Goal: Task Accomplishment & Management: Complete application form

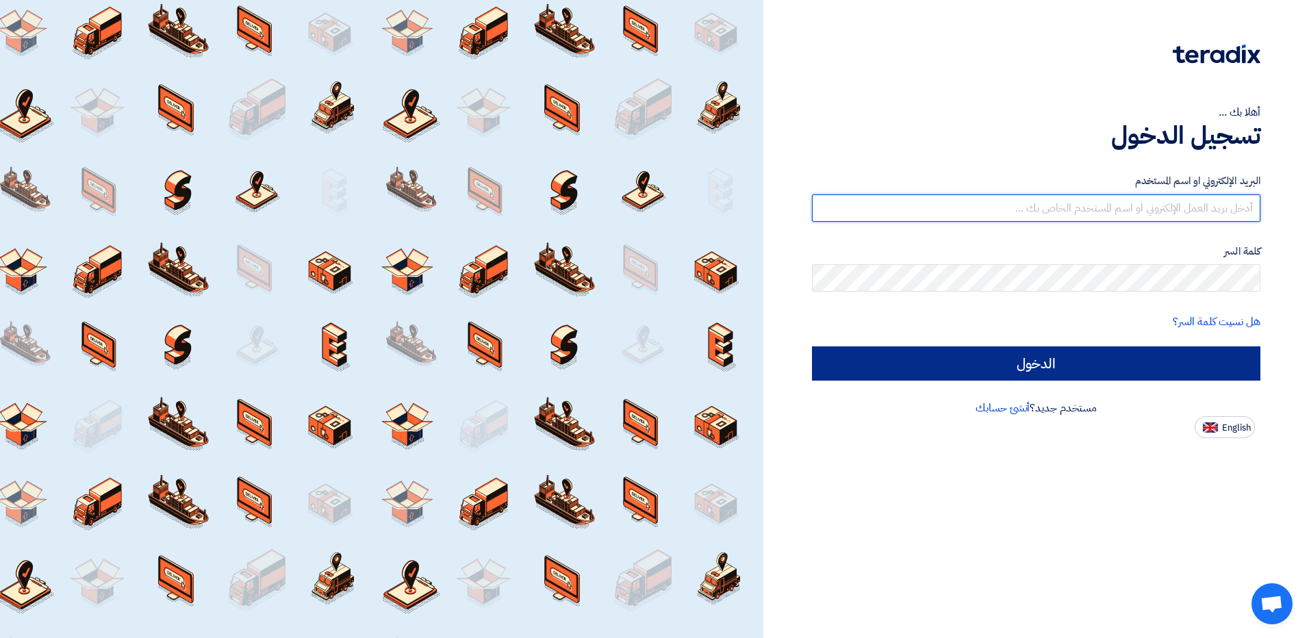
type input "waheed@alsaeed.com.sa"
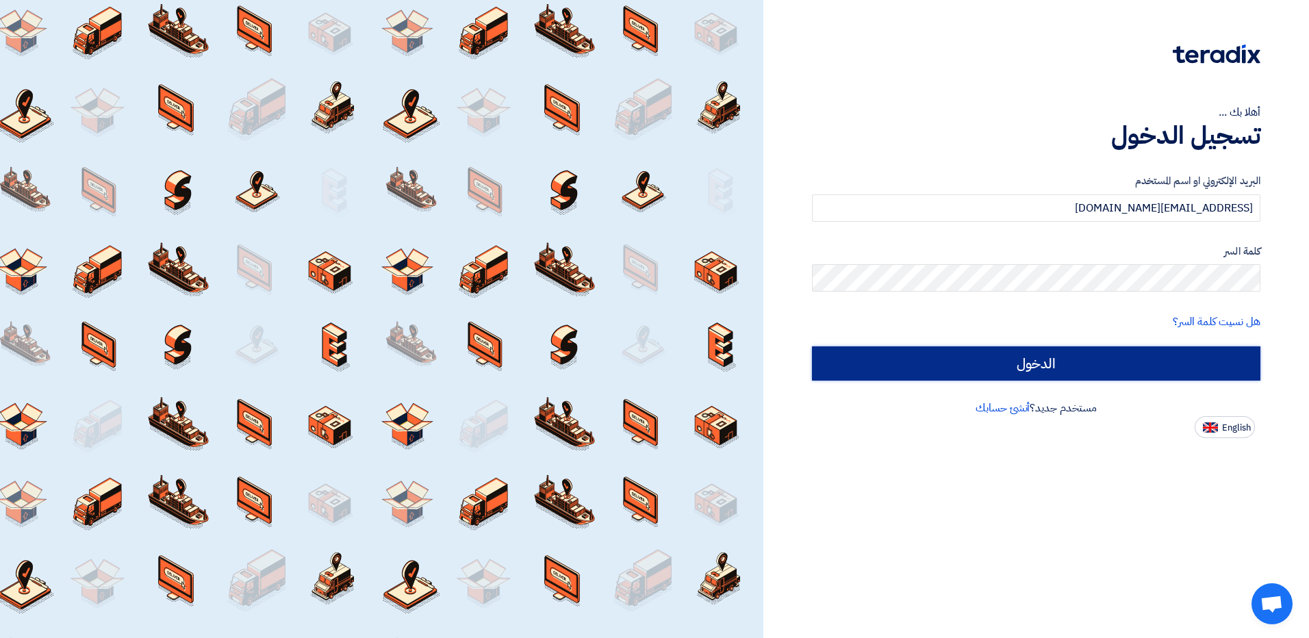
click at [1094, 358] on input "الدخول" at bounding box center [1036, 363] width 448 height 34
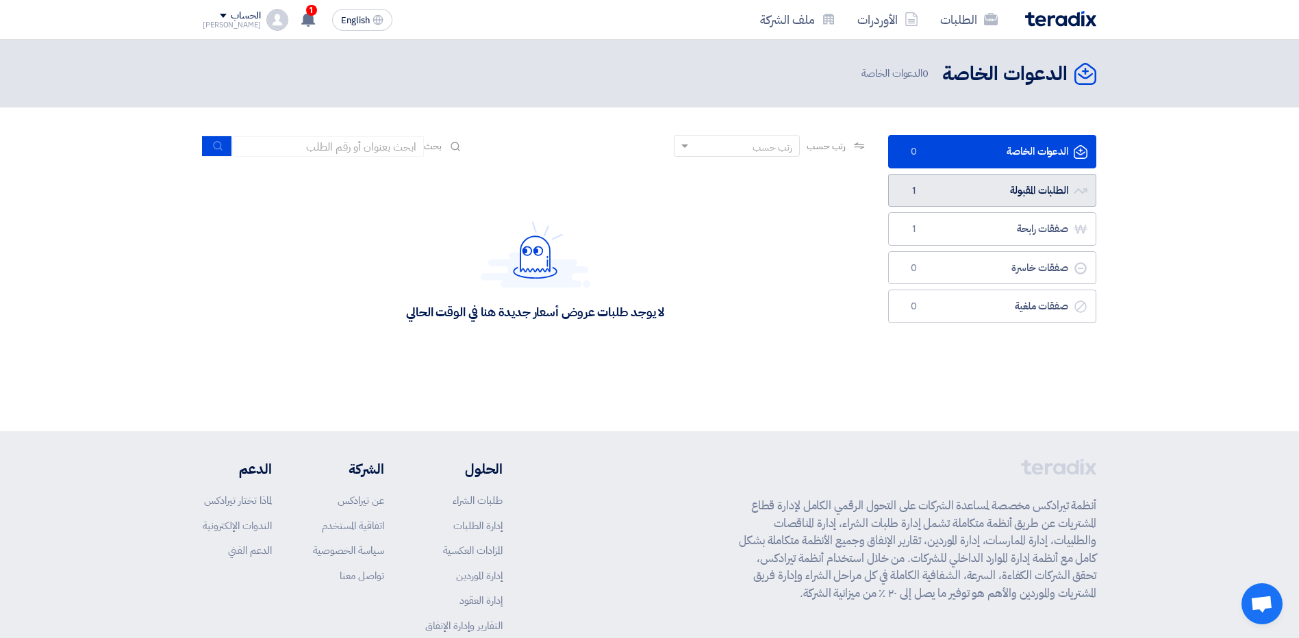
click at [1002, 179] on link "الطلبات المقبولة الطلبات المقبولة 1" at bounding box center [992, 191] width 208 height 34
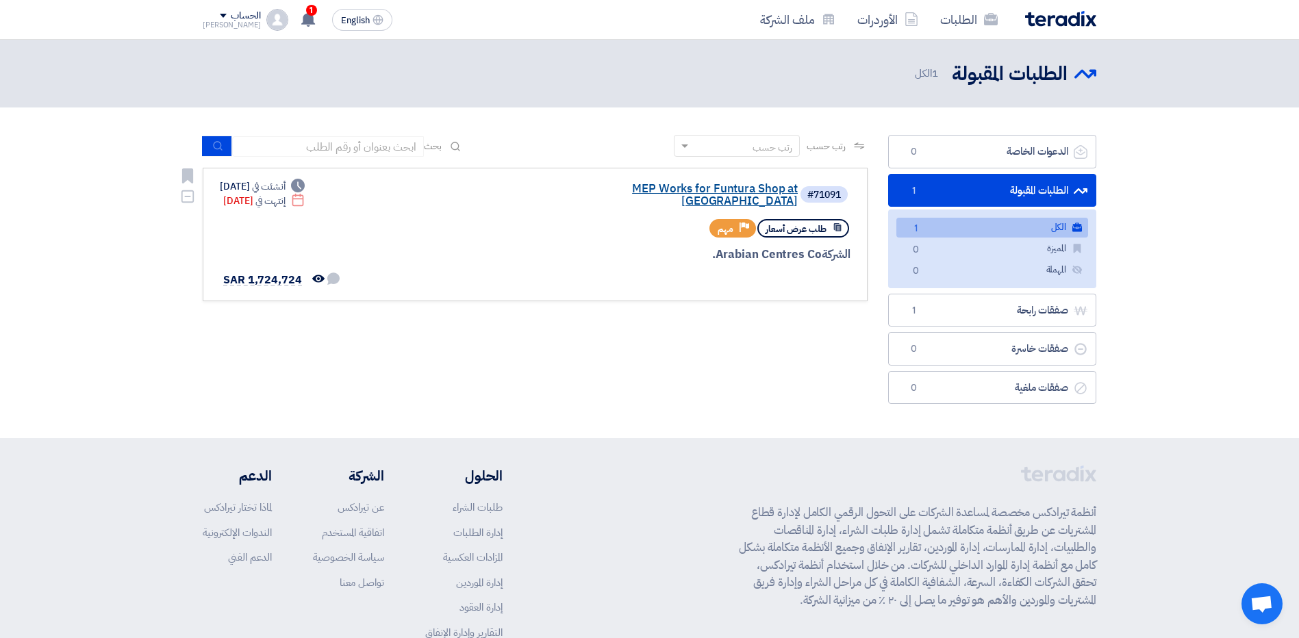
click at [733, 191] on link "MEP Works for Funtura Shop at [GEOGRAPHIC_DATA]" at bounding box center [661, 195] width 274 height 25
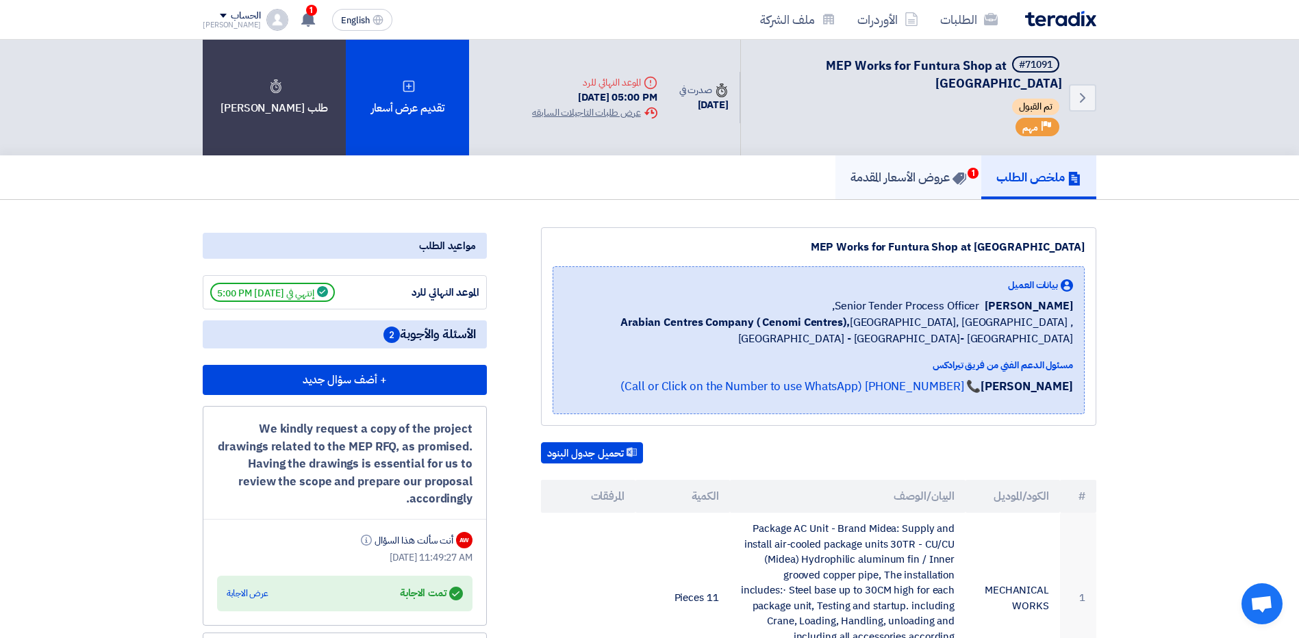
click at [899, 177] on h5 "عروض الأسعار المقدمة 1" at bounding box center [908, 177] width 116 height 16
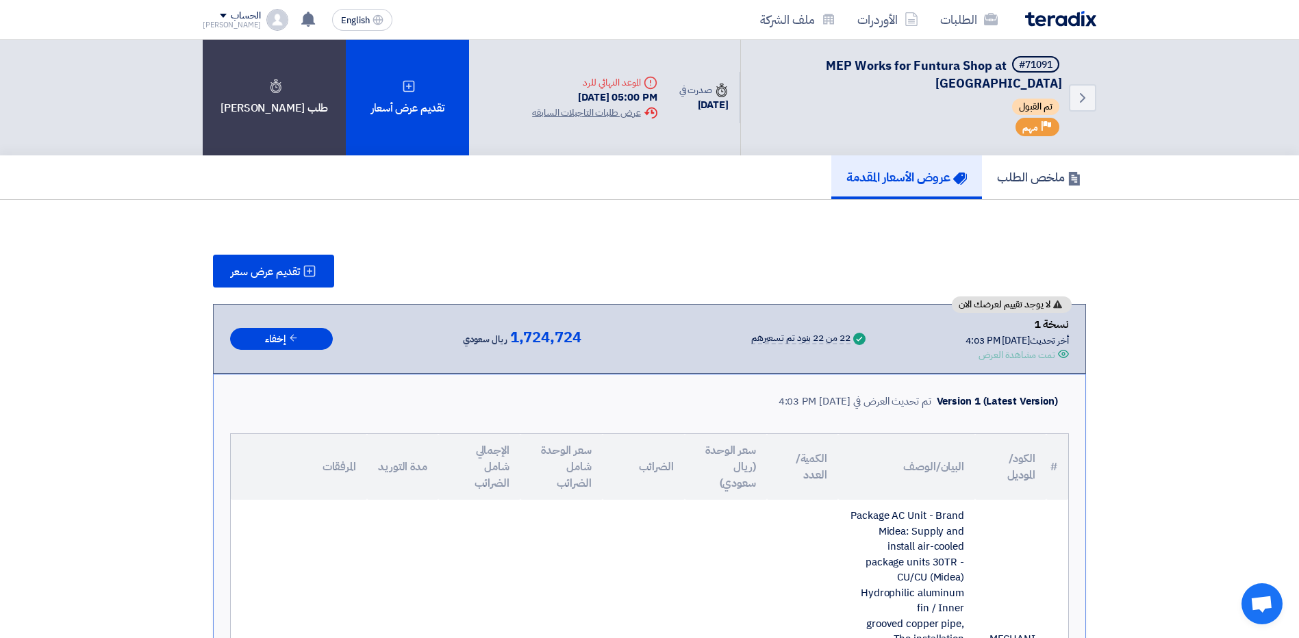
scroll to position [68, 0]
click at [1035, 170] on h5 "ملخص الطلب" at bounding box center [1039, 177] width 84 height 16
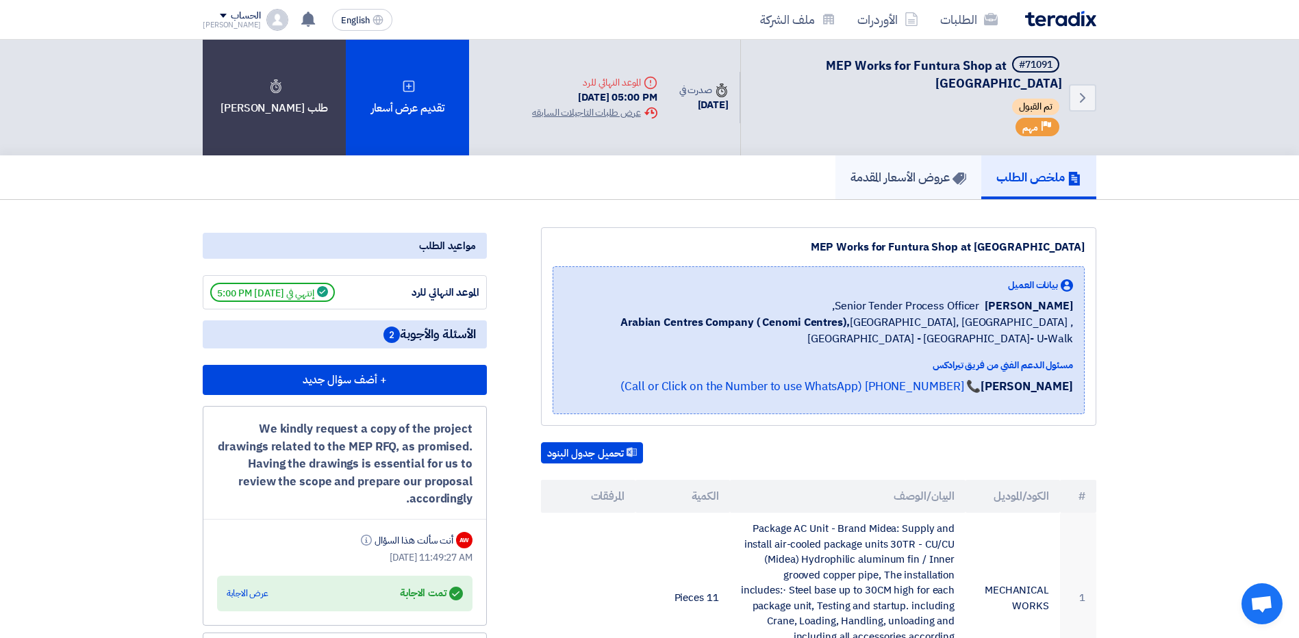
click at [939, 169] on h5 "عروض الأسعار المقدمة" at bounding box center [908, 177] width 116 height 16
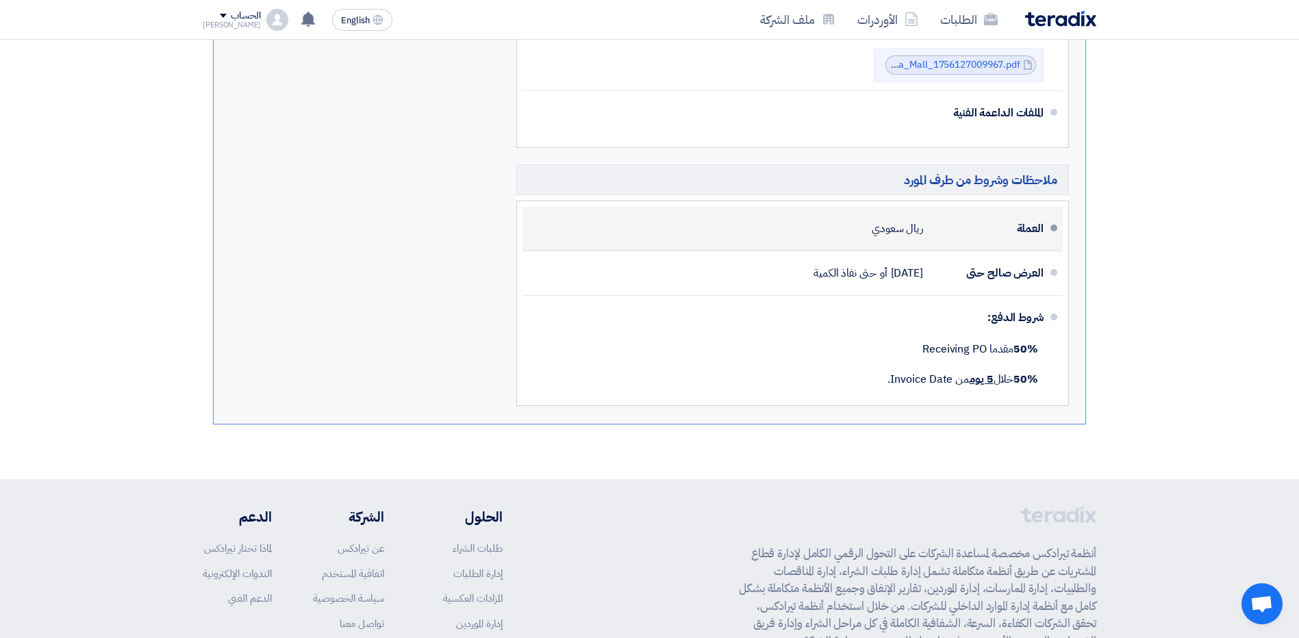
scroll to position [3629, 0]
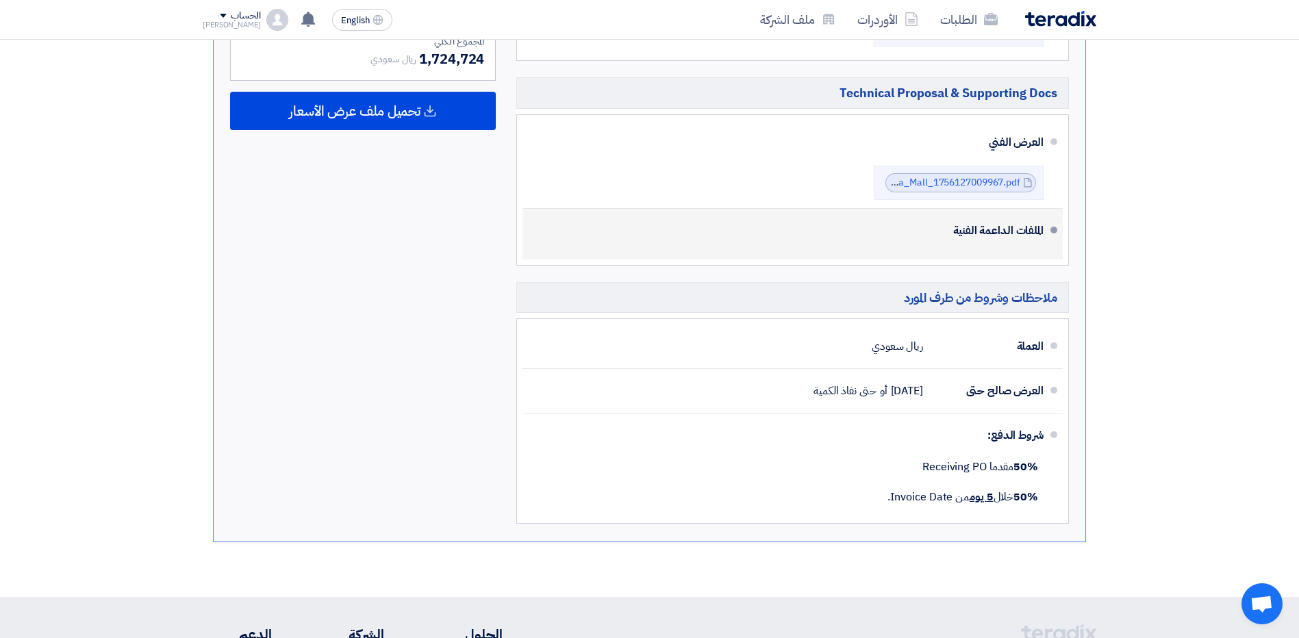
click at [1026, 226] on div "الملفات الداعمة الفنية" at bounding box center [793, 230] width 499 height 33
click at [999, 219] on div "الملفات الداعمة الفنية" at bounding box center [793, 230] width 499 height 33
drag, startPoint x: 999, startPoint y: 219, endPoint x: 859, endPoint y: 218, distance: 139.7
click at [859, 218] on div "الملفات الداعمة الفنية" at bounding box center [793, 230] width 499 height 33
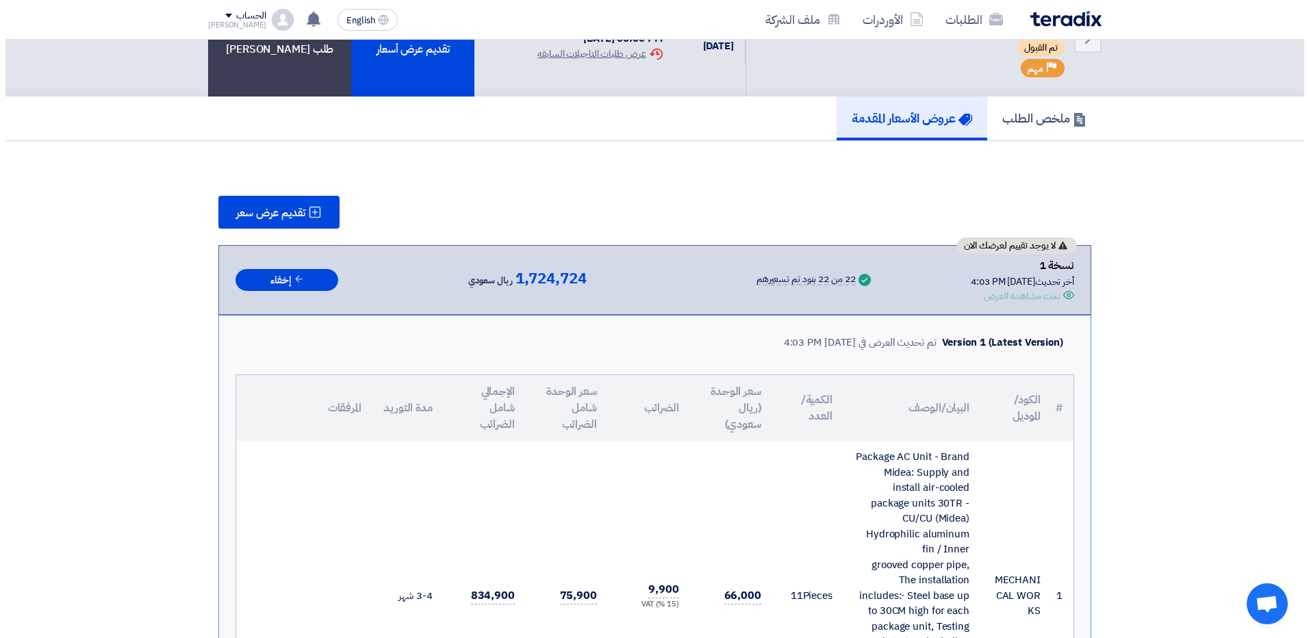
scroll to position [74, 0]
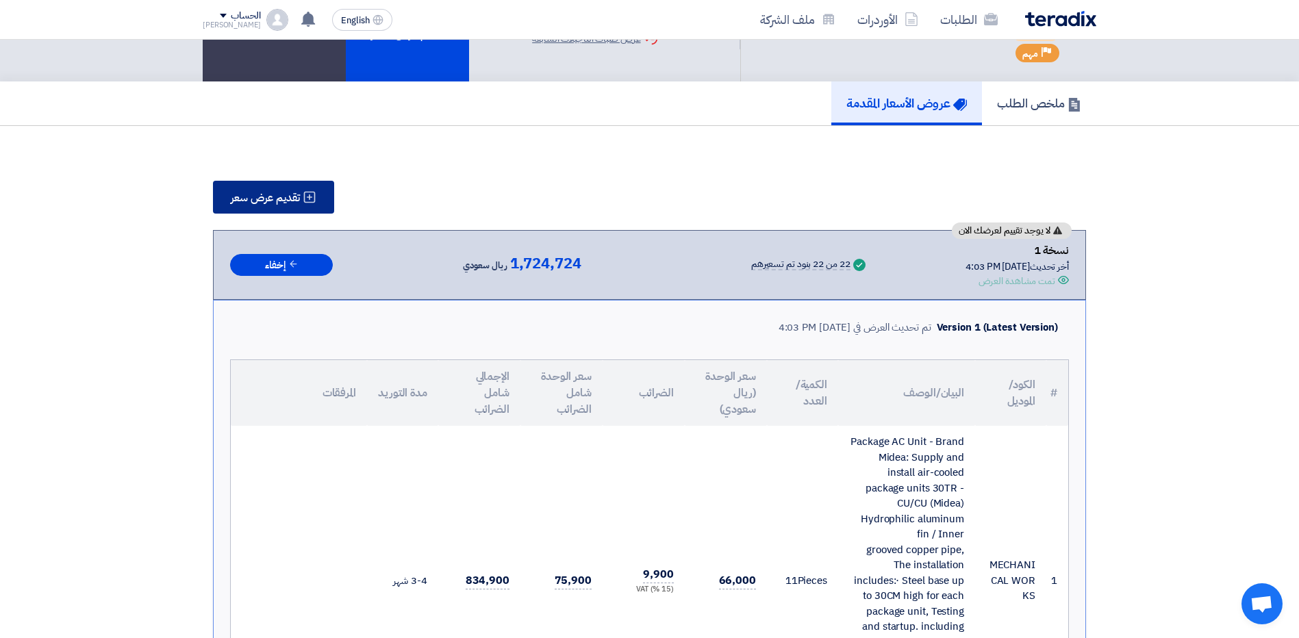
click at [305, 186] on button "تقديم عرض سعر" at bounding box center [273, 197] width 121 height 33
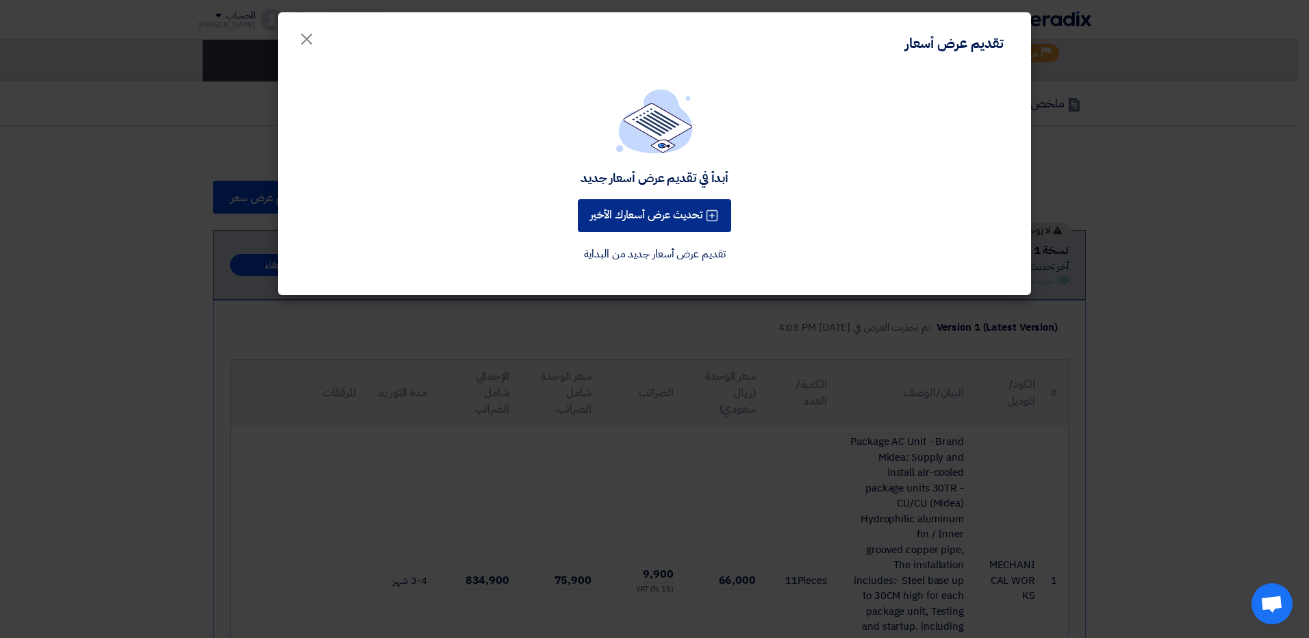
click at [637, 225] on button "تحديث عرض أسعارك الأخير" at bounding box center [654, 215] width 153 height 33
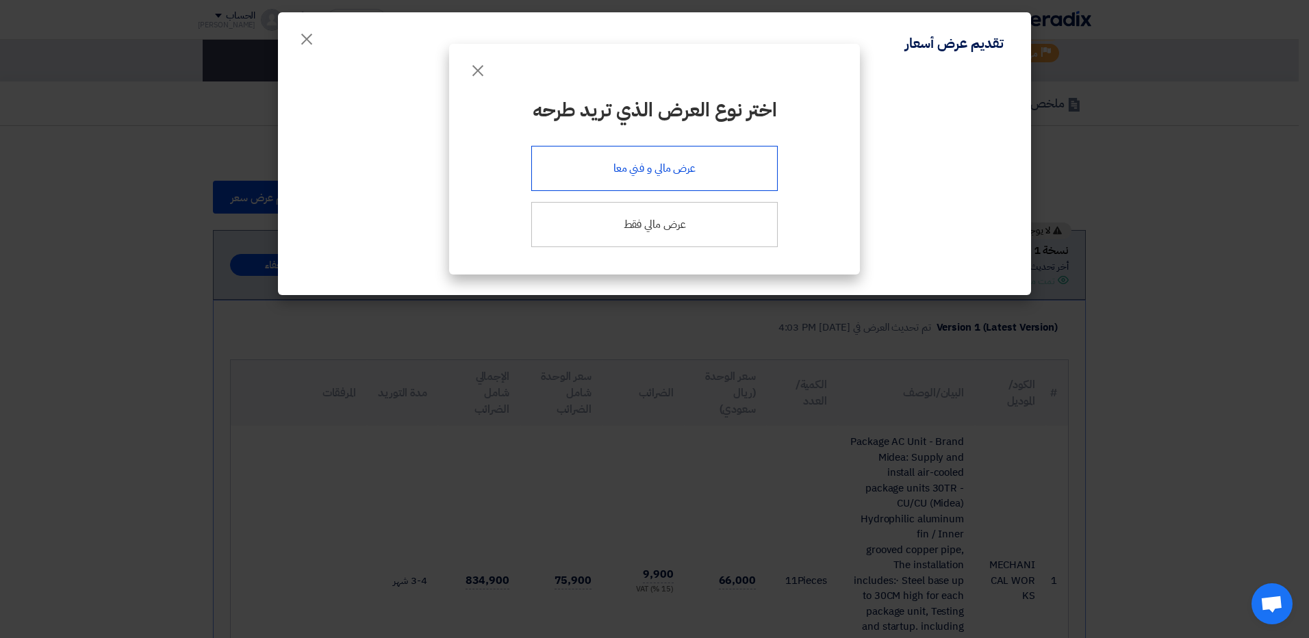
click at [651, 185] on div "عرض مالي و فني معا" at bounding box center [654, 168] width 246 height 45
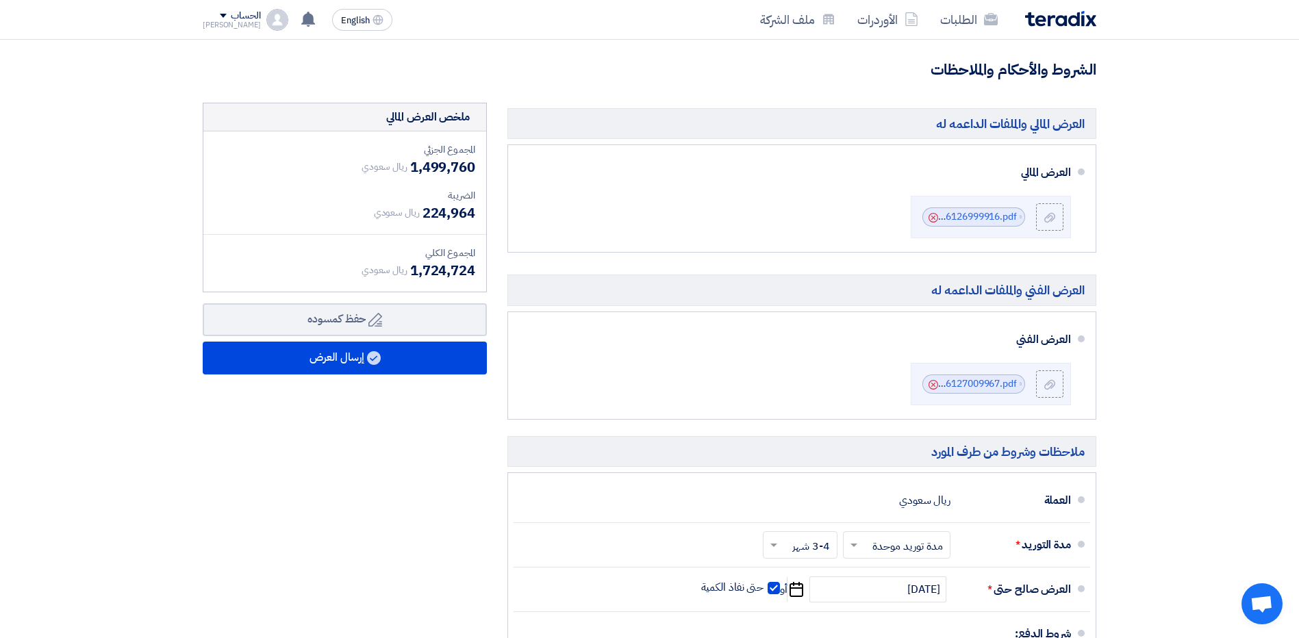
scroll to position [3218, 0]
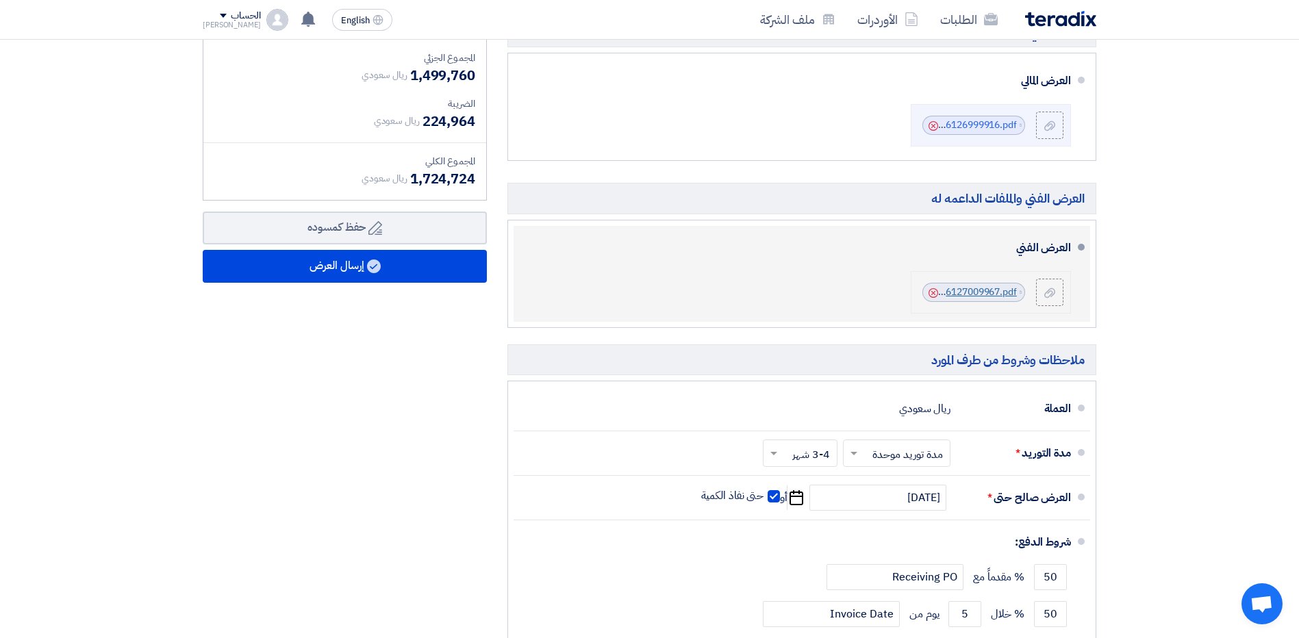
click at [952, 294] on link "Quotation__MEP_Works_for_Funtura_Shop_at_AlAhsa_Mall_1756127009967.pdf" at bounding box center [841, 292] width 352 height 14
click at [939, 294] on link "Quotation__MEP_Works_for_Funtura_Shop_at_AlAhsa_Mall_1756127009967.pdf" at bounding box center [841, 292] width 352 height 14
click at [931, 294] on icon "Cancel" at bounding box center [933, 293] width 10 height 10
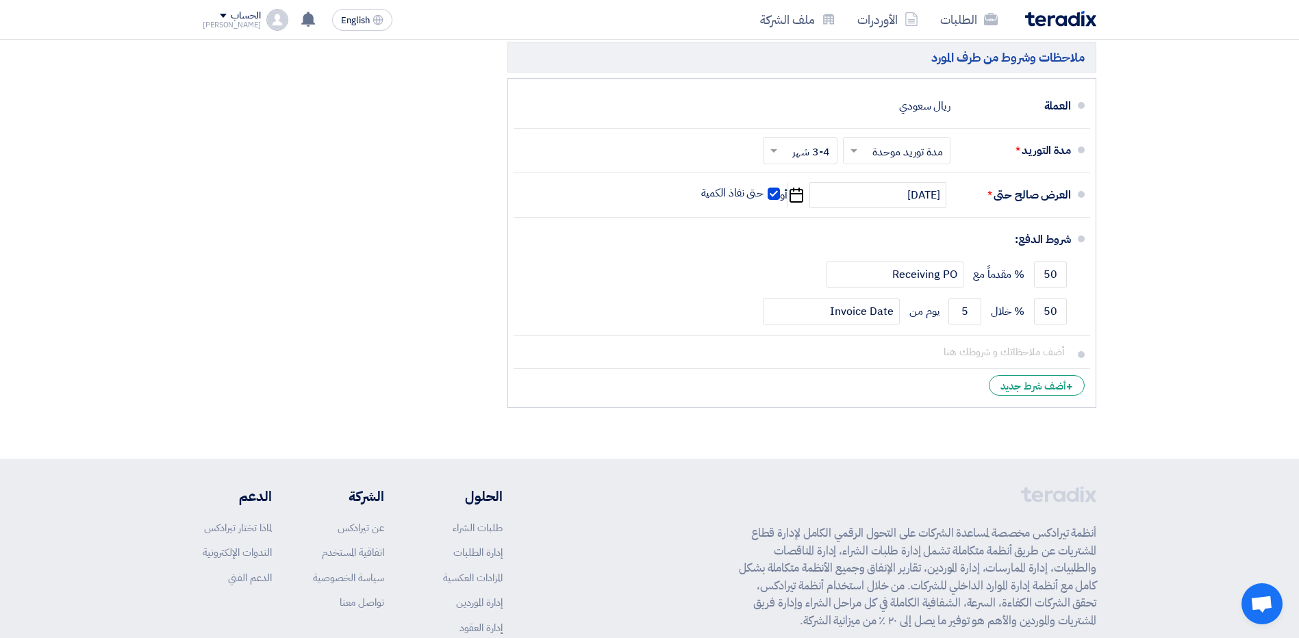
scroll to position [3629, 0]
